Goal: Task Accomplishment & Management: Manage account settings

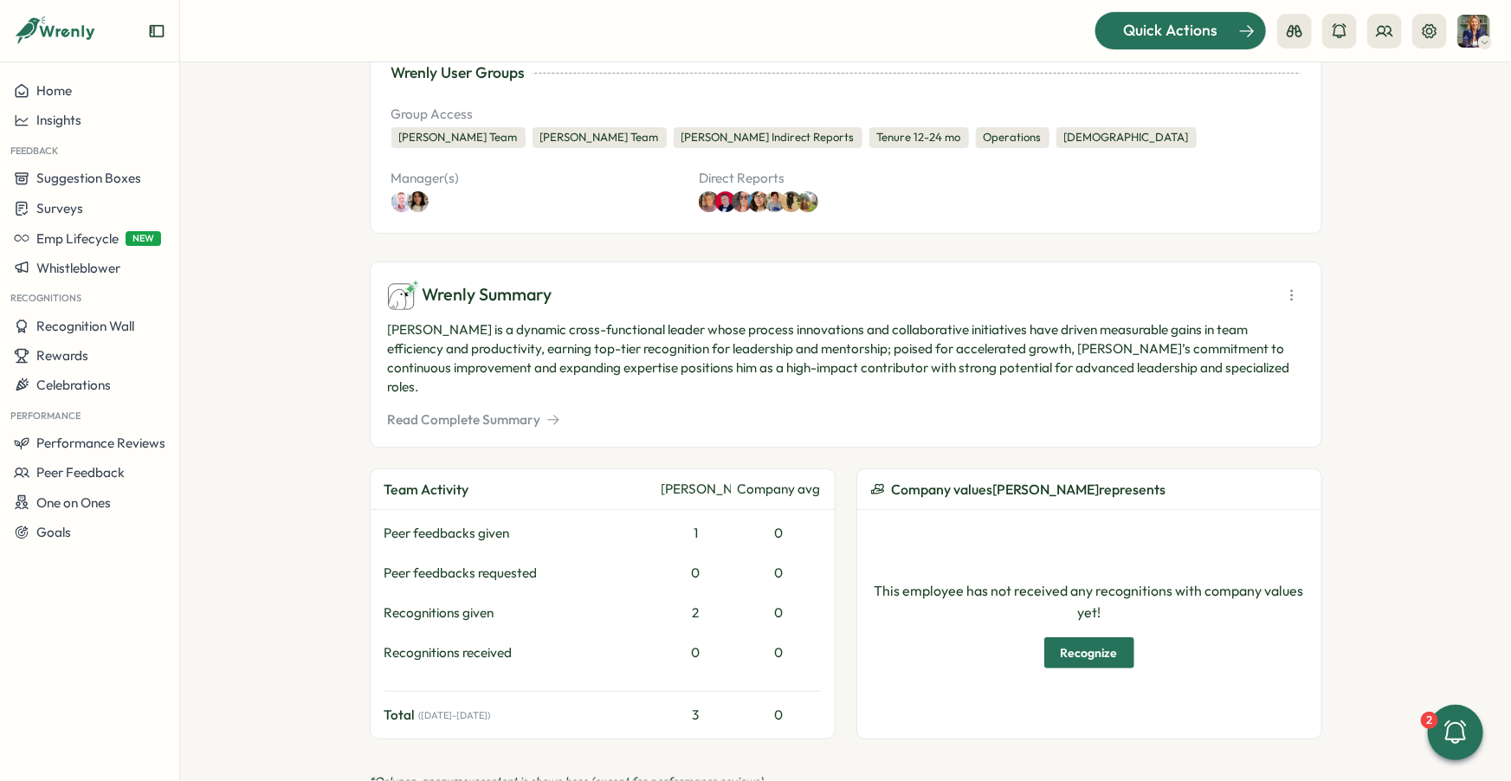
scroll to position [371, 0]
click at [1424, 35] on icon at bounding box center [1429, 31] width 17 height 17
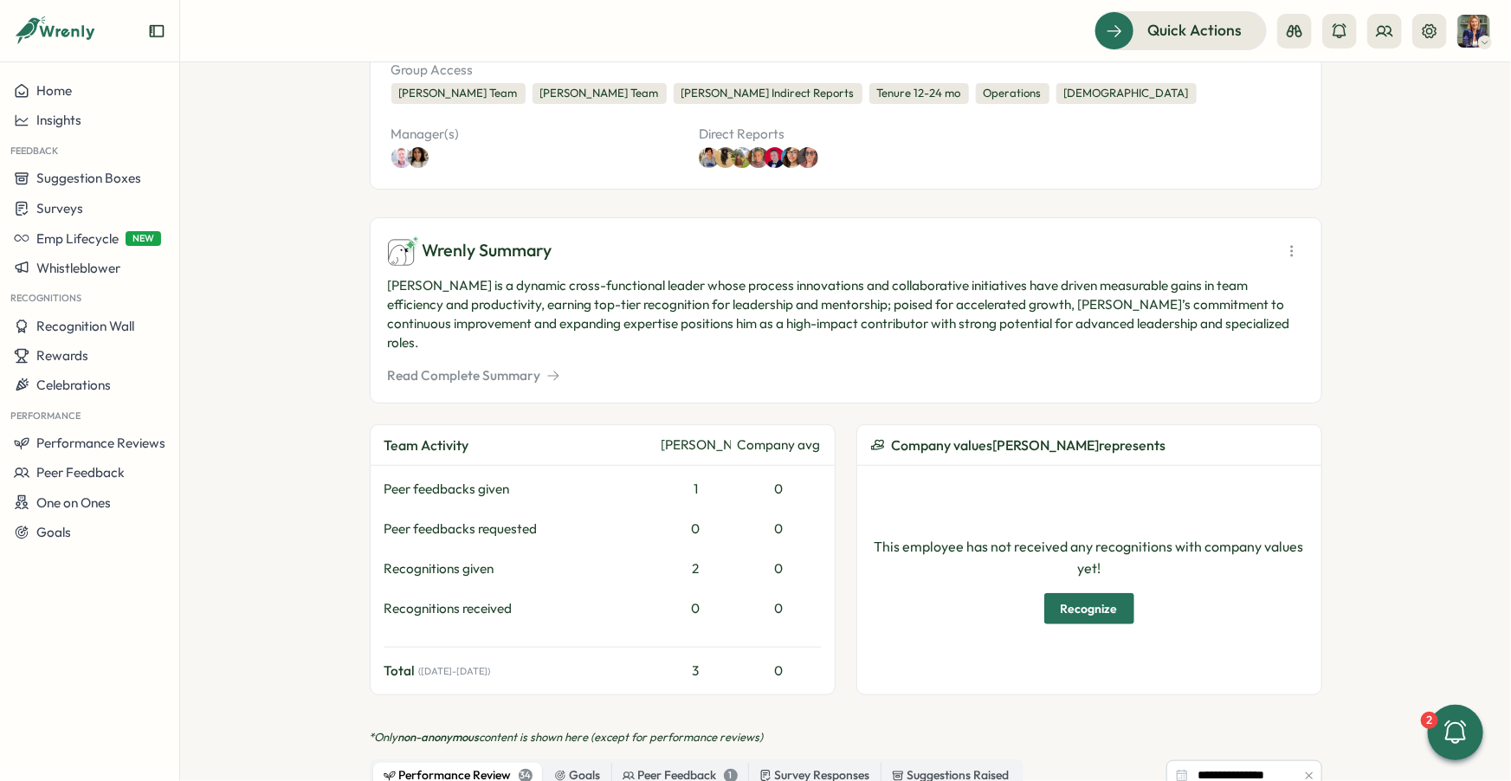
scroll to position [436, 0]
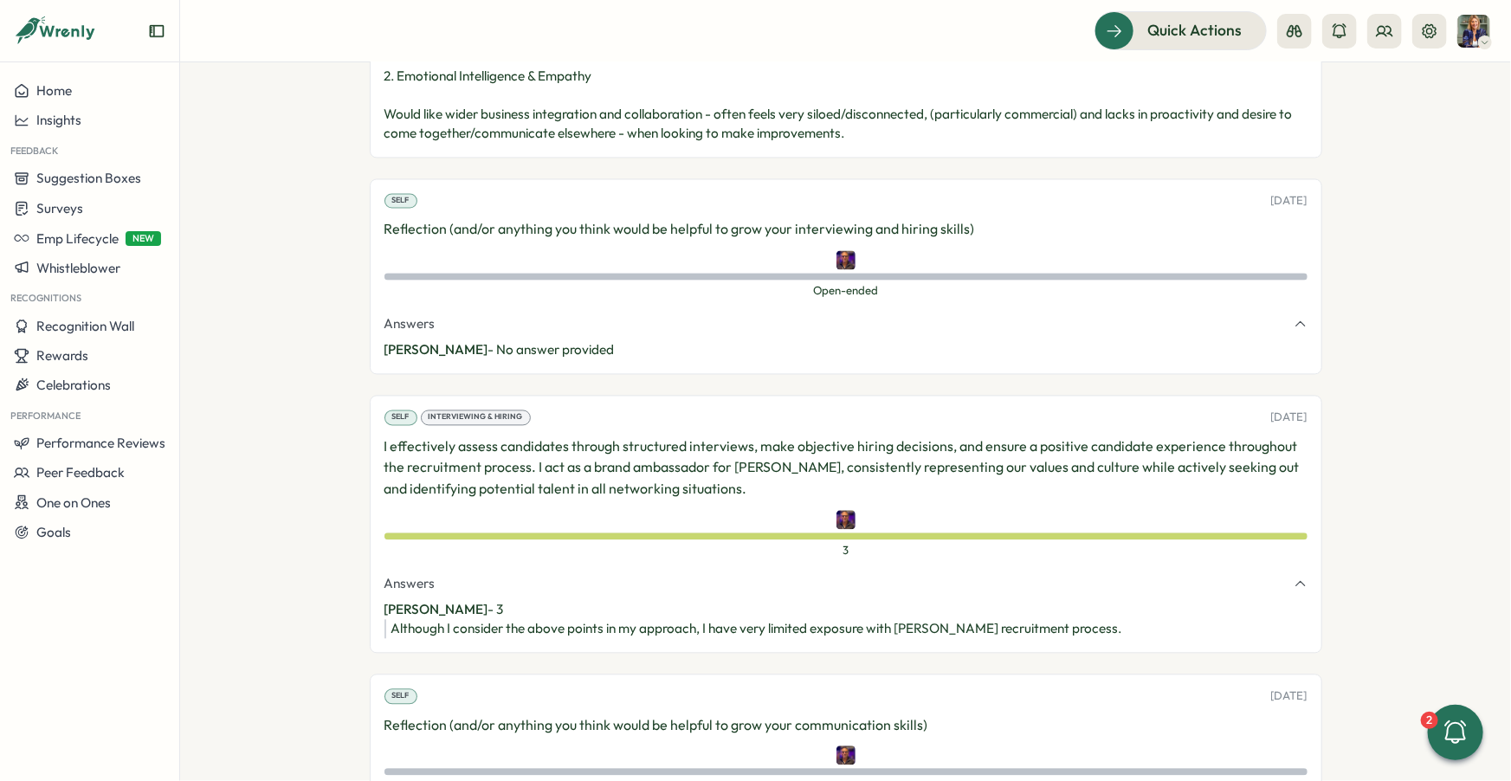
scroll to position [1678, 0]
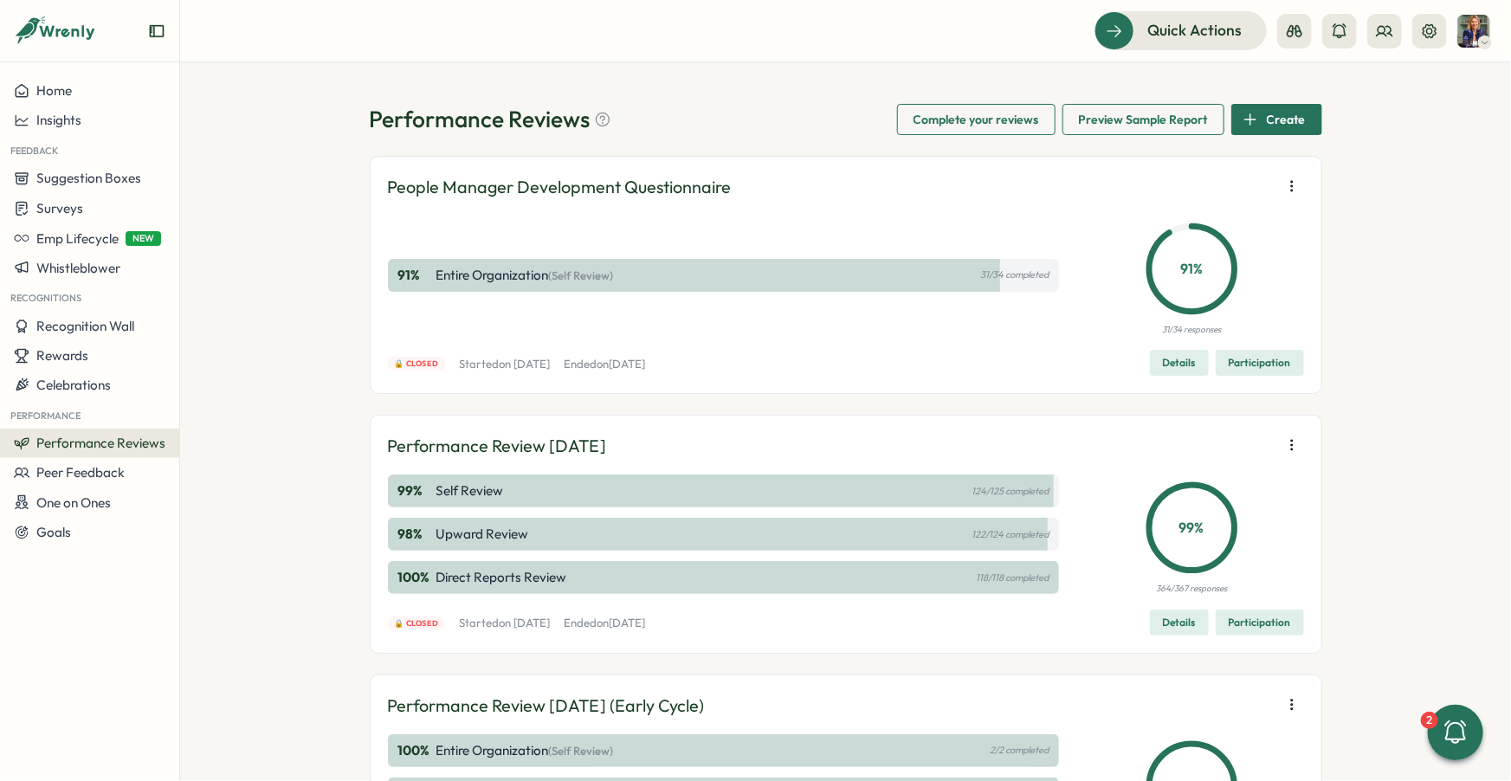
scroll to position [85, 0]
